Goal: Go to known website: Access a specific website the user already knows

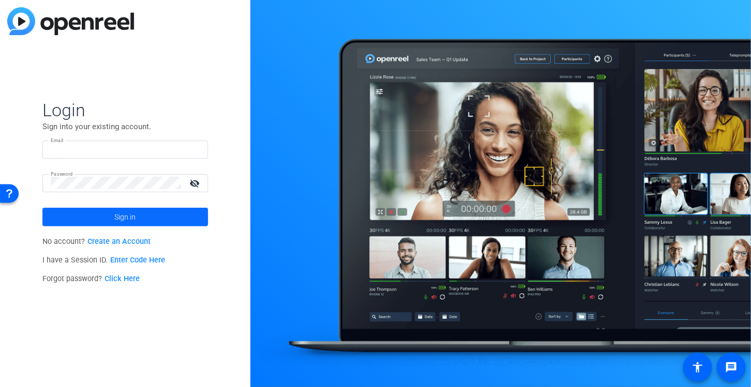
type input "[PERSON_NAME][EMAIL_ADDRESS][PERSON_NAME][DOMAIN_NAME]"
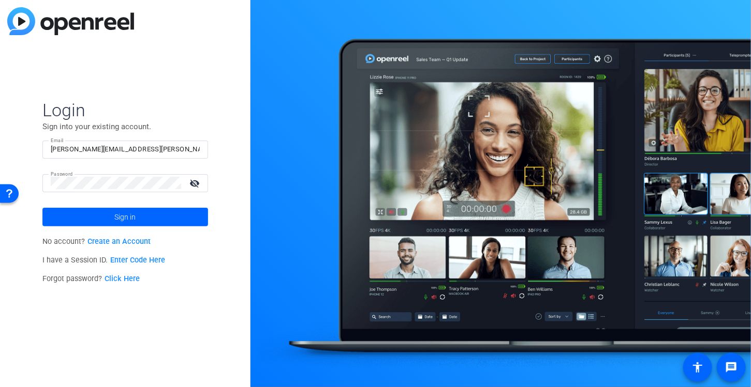
click at [105, 222] on span at bounding box center [125, 217] width 166 height 25
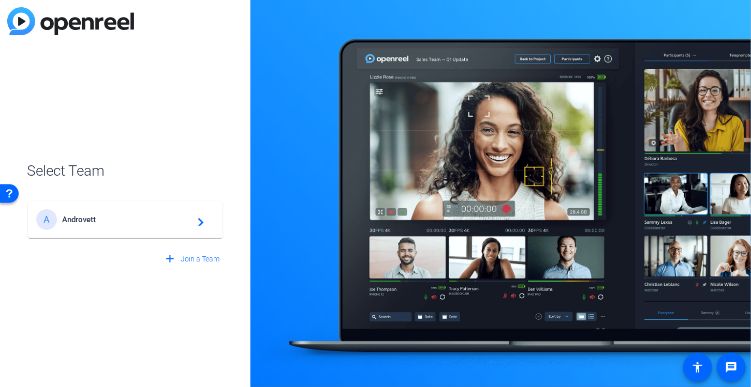
click at [201, 221] on mat-icon "navigate_next" at bounding box center [197, 220] width 12 height 12
